Goal: Information Seeking & Learning: Learn about a topic

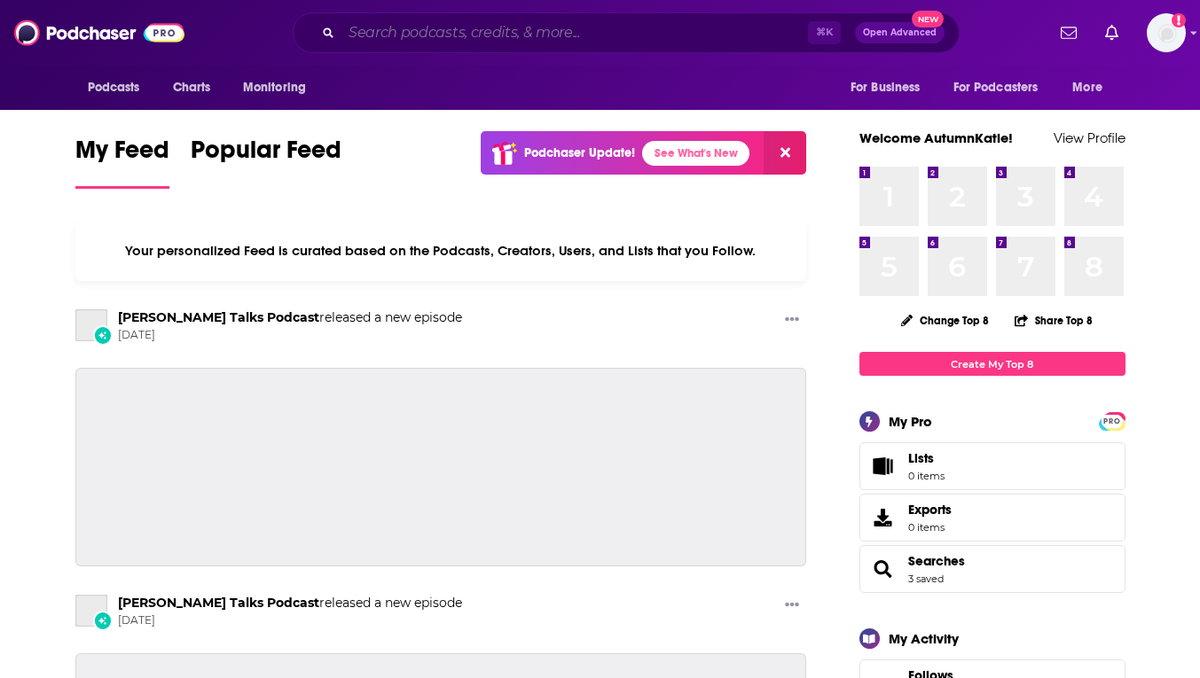
click at [522, 25] on input "Search podcasts, credits, & more..." at bounding box center [574, 33] width 466 height 28
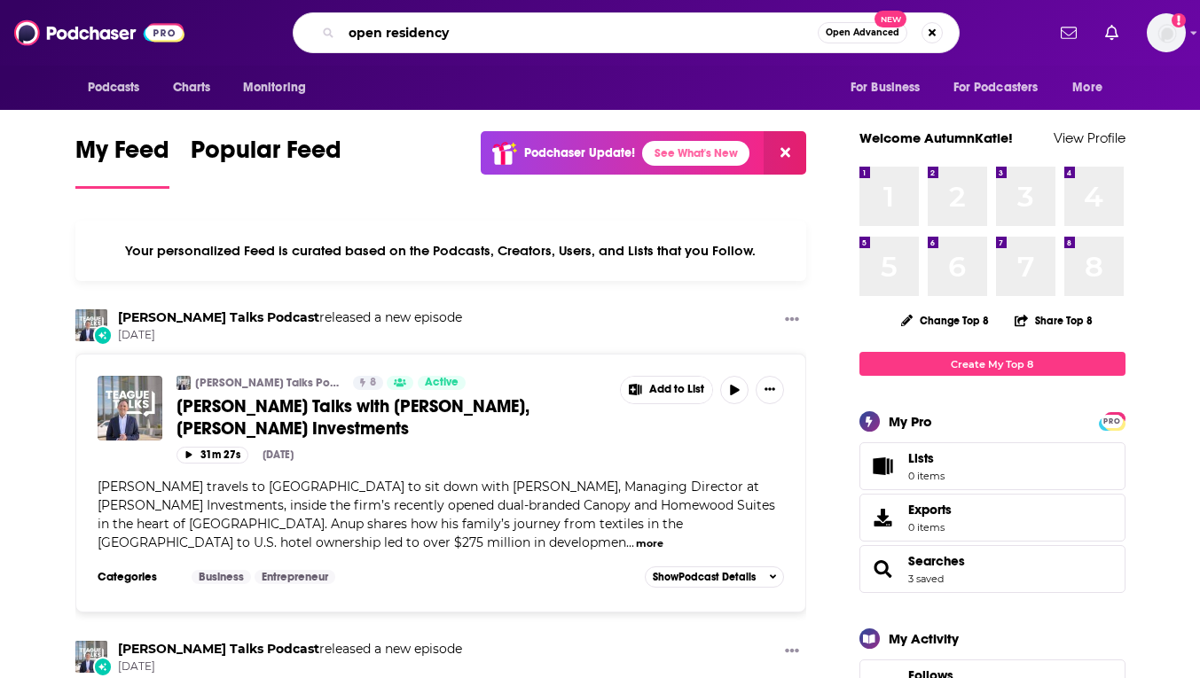
type input "open residency"
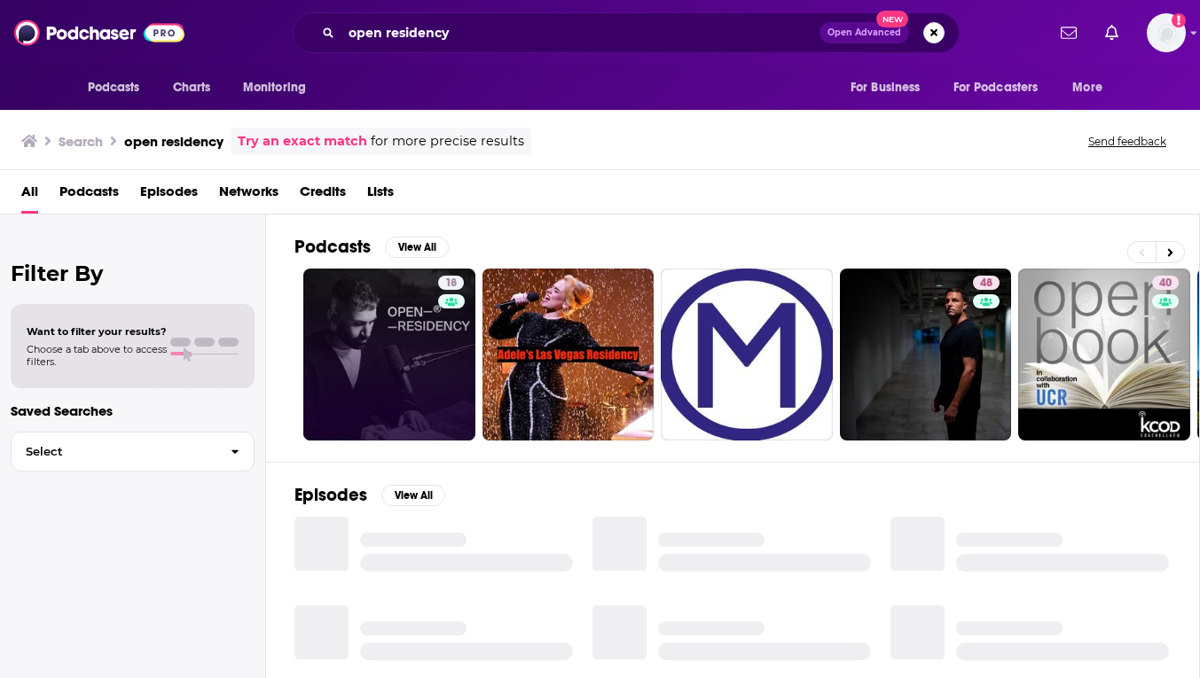
click at [438, 349] on div "18" at bounding box center [453, 355] width 30 height 158
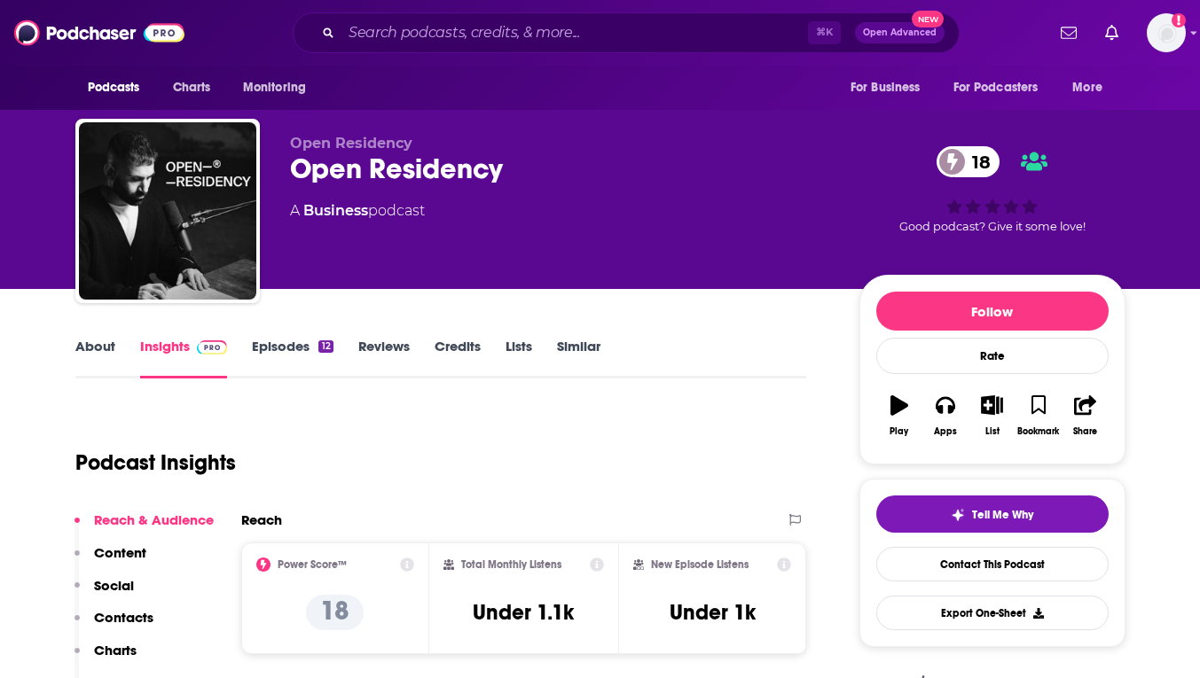
scroll to position [67, 0]
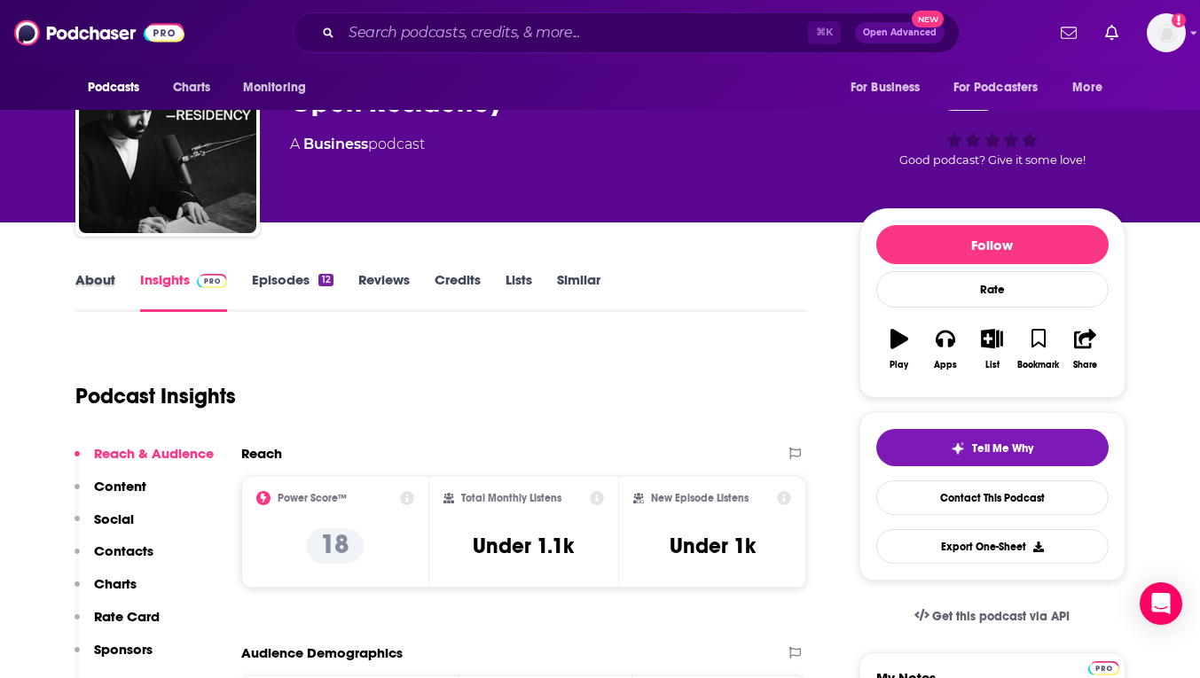
click at [117, 276] on div "About" at bounding box center [107, 291] width 65 height 41
click at [100, 279] on link "About" at bounding box center [95, 291] width 40 height 41
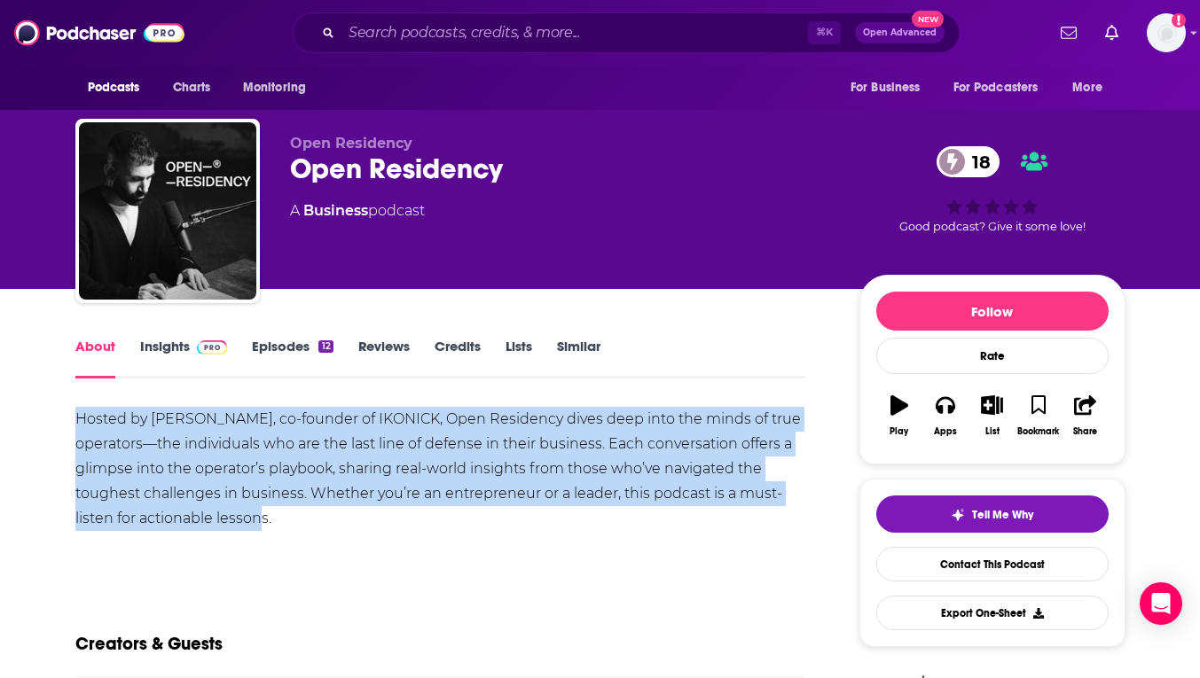
drag, startPoint x: 316, startPoint y: 518, endPoint x: 79, endPoint y: 404, distance: 262.6
copy div "Hosted by [PERSON_NAME], co-founder of IKONICK, Open Residency dives deep into …"
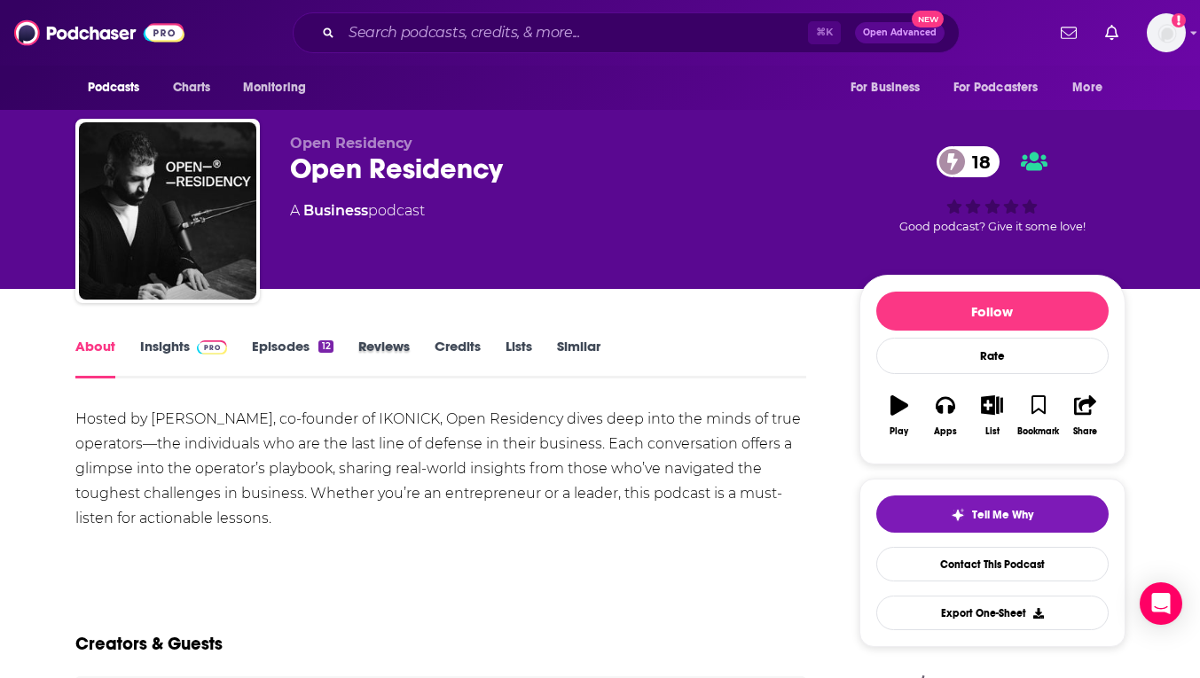
click at [430, 347] on div "Reviews" at bounding box center [396, 358] width 76 height 41
click at [466, 350] on link "Credits" at bounding box center [458, 358] width 46 height 41
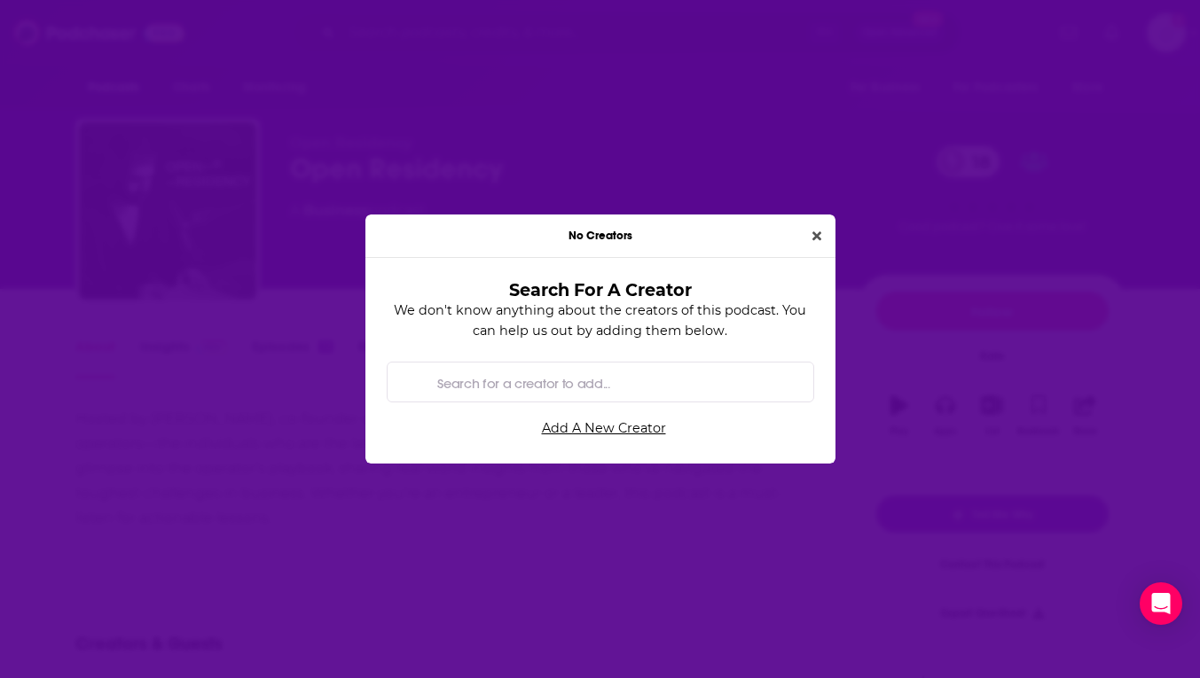
click at [816, 225] on div "No Creators" at bounding box center [600, 236] width 470 height 43
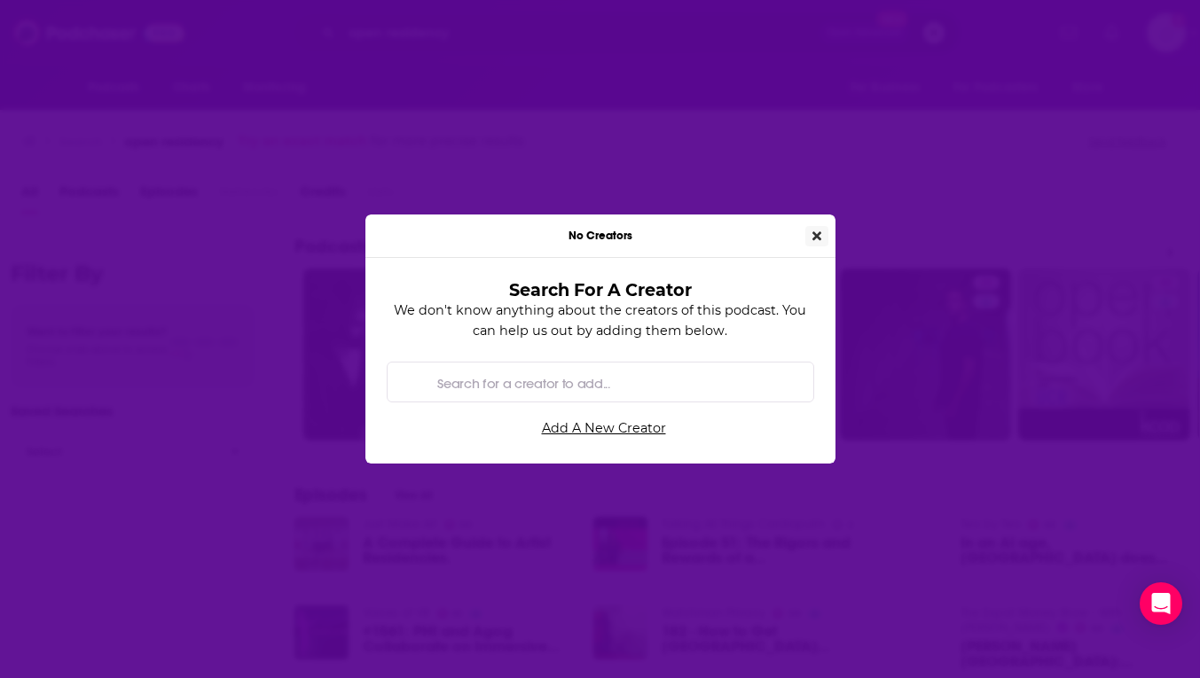
click at [810, 240] on button "Close" at bounding box center [816, 236] width 23 height 20
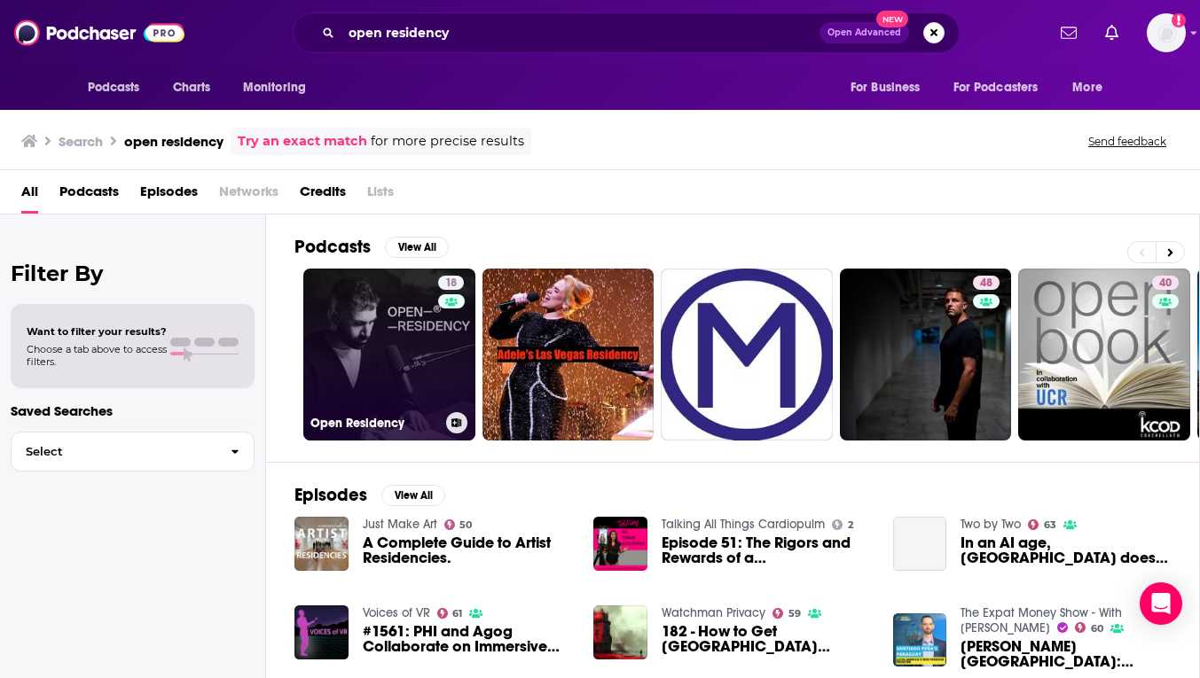
click at [406, 356] on link "18 Open Residency" at bounding box center [389, 355] width 172 height 172
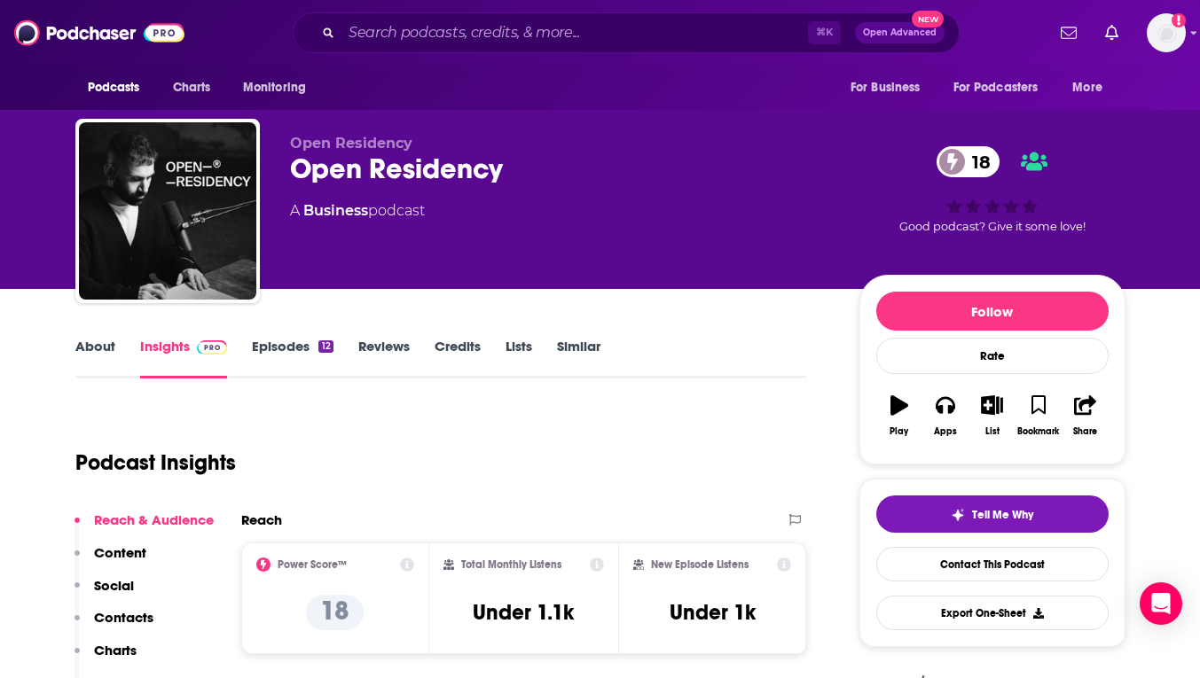
click at [378, 348] on link "Reviews" at bounding box center [383, 358] width 51 height 41
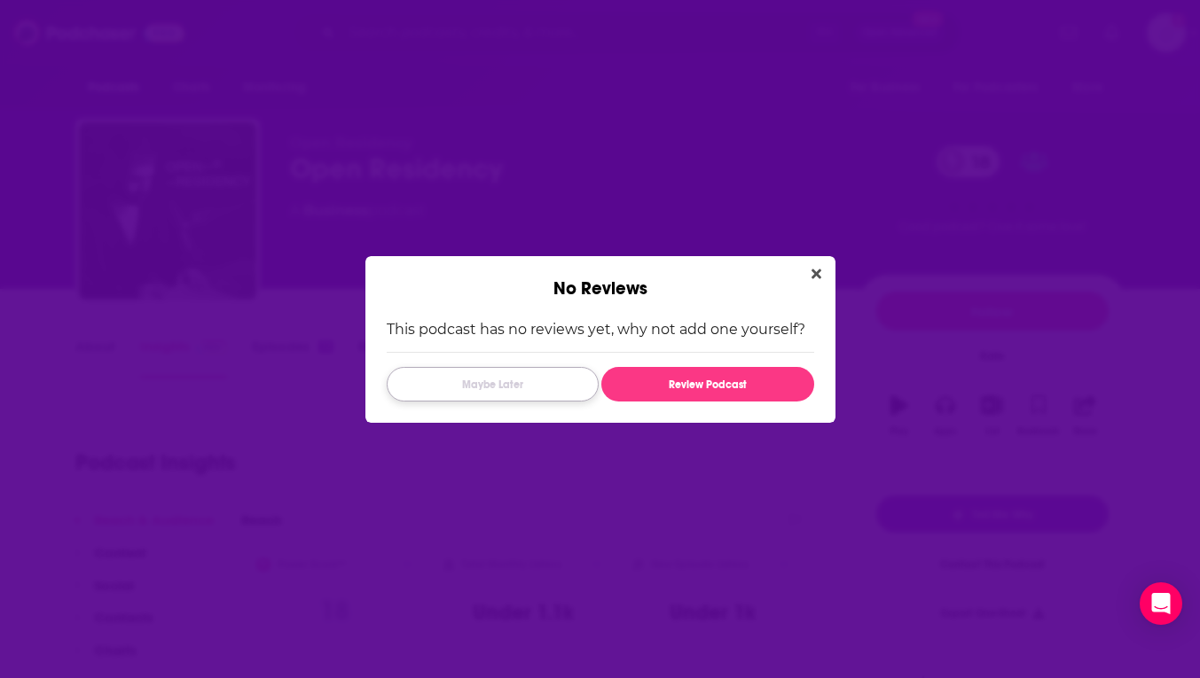
click at [507, 382] on button "Maybe Later" at bounding box center [493, 384] width 212 height 35
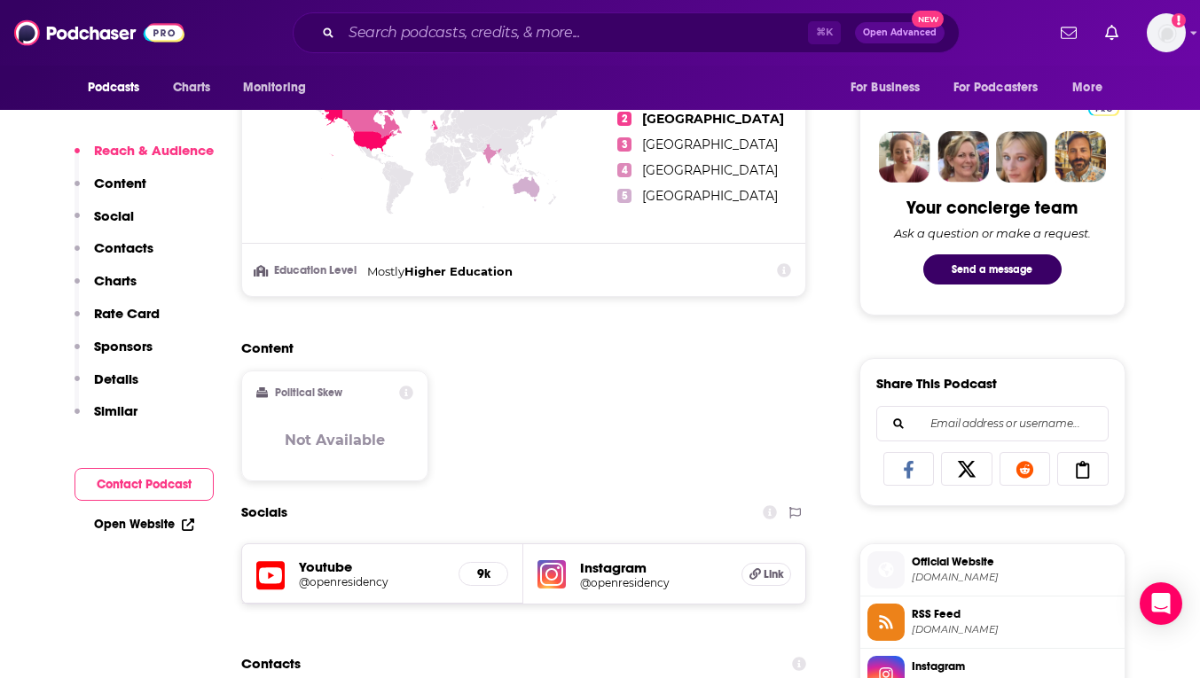
scroll to position [1243, 0]
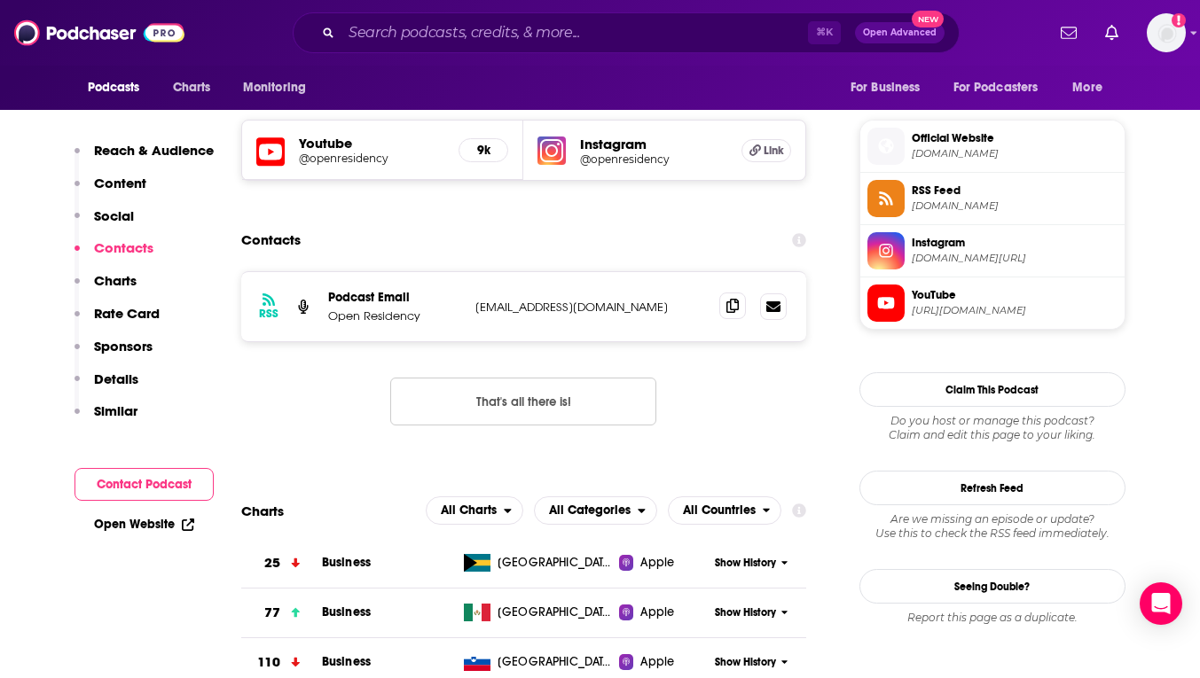
click at [736, 310] on icon at bounding box center [732, 306] width 12 height 14
